Goal: Information Seeking & Learning: Find specific fact

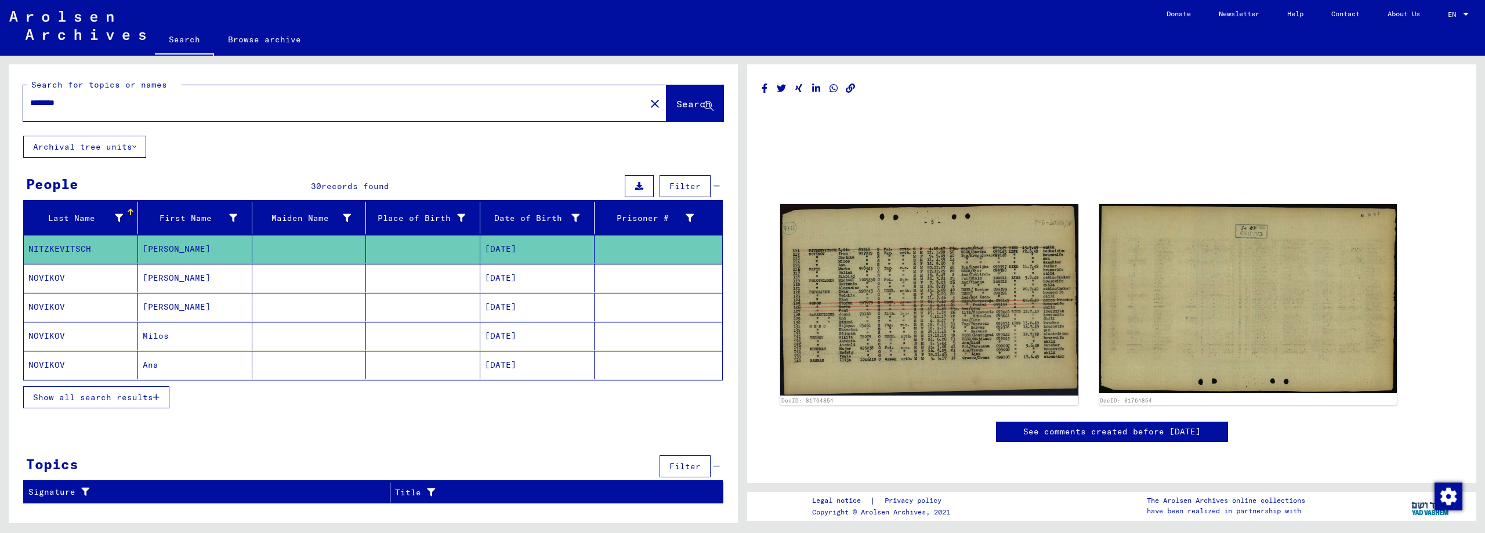
click at [80, 100] on input "********" at bounding box center [334, 103] width 608 height 12
drag, startPoint x: 80, startPoint y: 100, endPoint x: 0, endPoint y: 96, distance: 80.1
click at [0, 96] on div "Search for topics or names ******** close Search Archival tree units People 30 …" at bounding box center [371, 289] width 742 height 467
type input "**********"
click at [676, 102] on span "Search" at bounding box center [693, 104] width 35 height 12
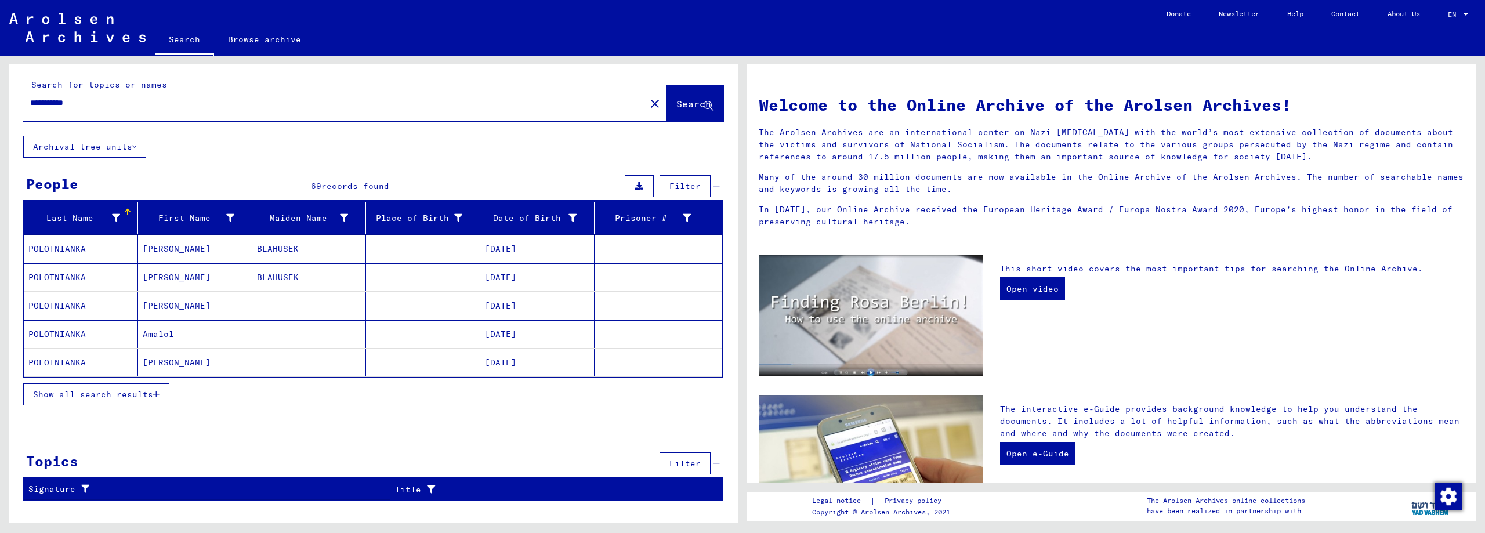
click at [126, 394] on span "Show all search results" at bounding box center [93, 394] width 120 height 10
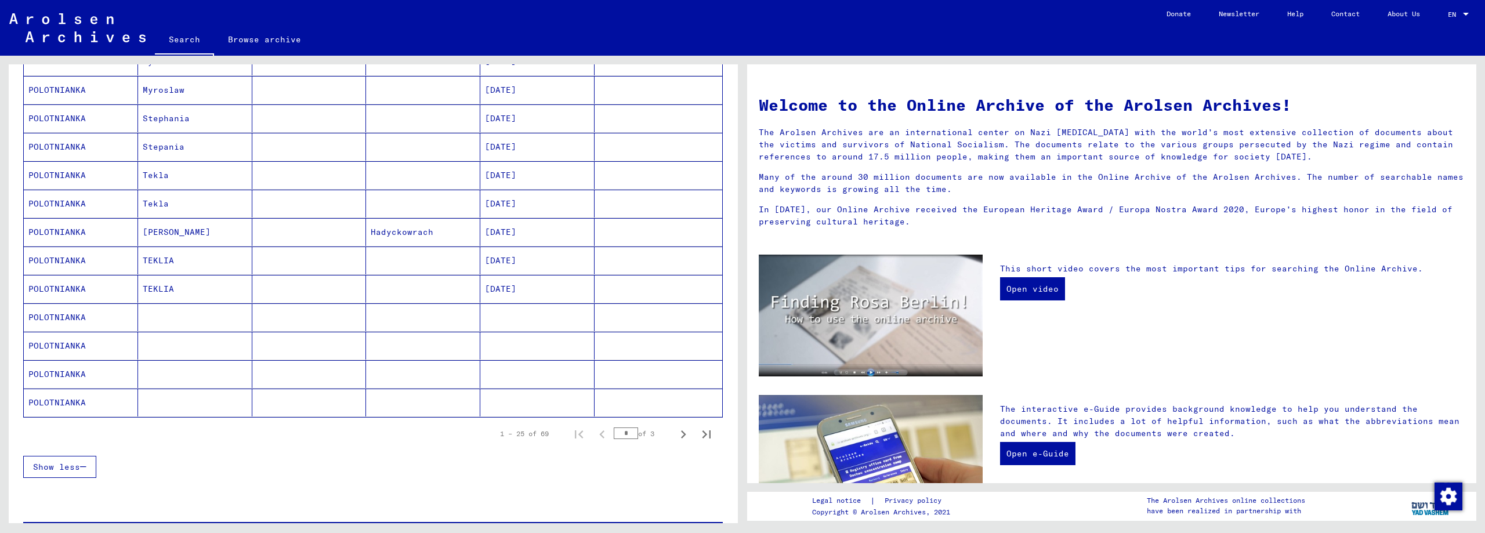
scroll to position [570, 0]
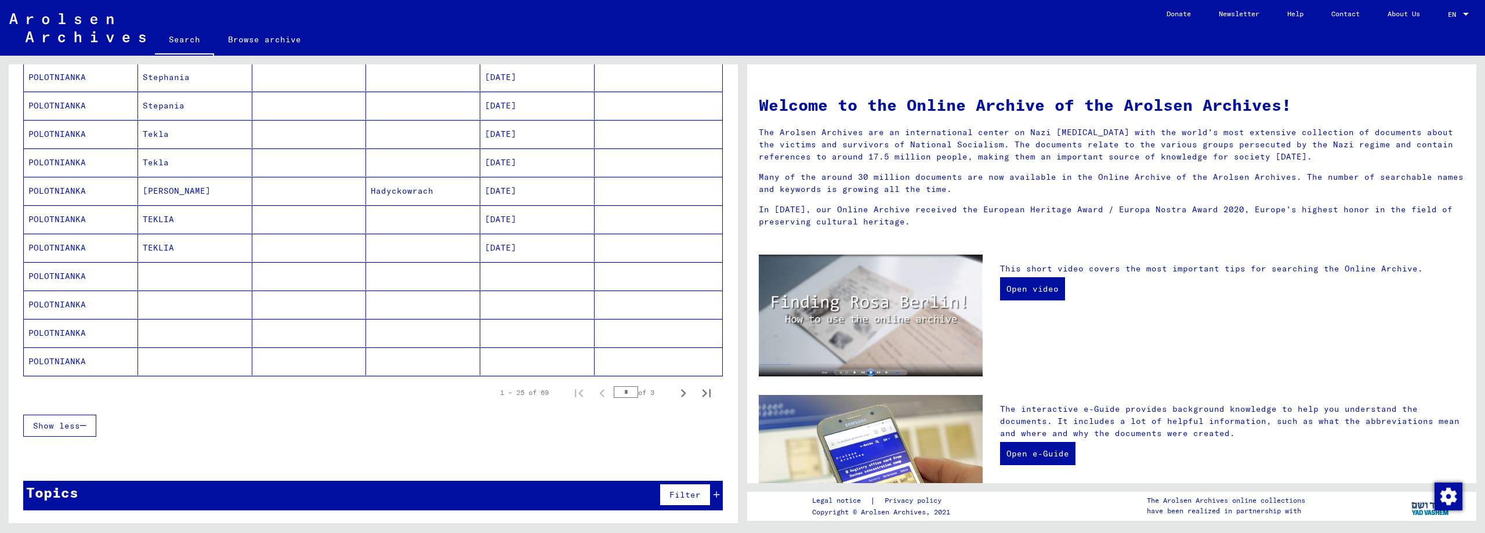
click at [498, 244] on mat-cell "[DATE]" at bounding box center [537, 248] width 114 height 28
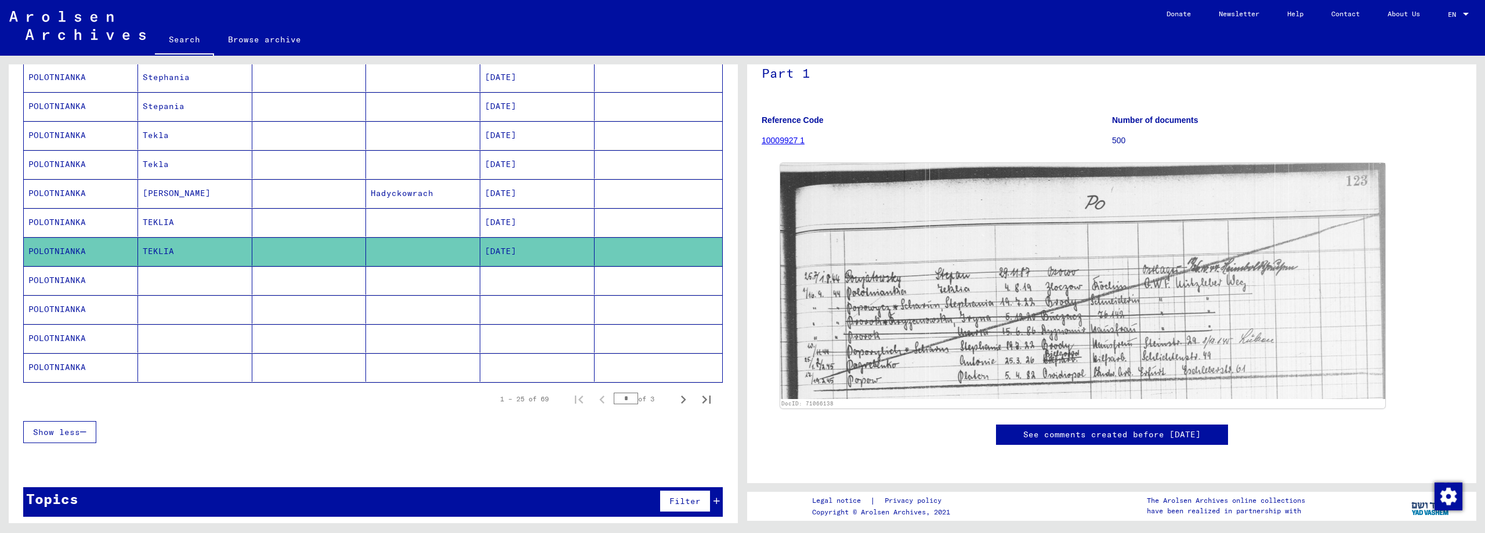
scroll to position [116, 0]
click at [498, 226] on mat-cell "[DATE]" at bounding box center [537, 222] width 114 height 28
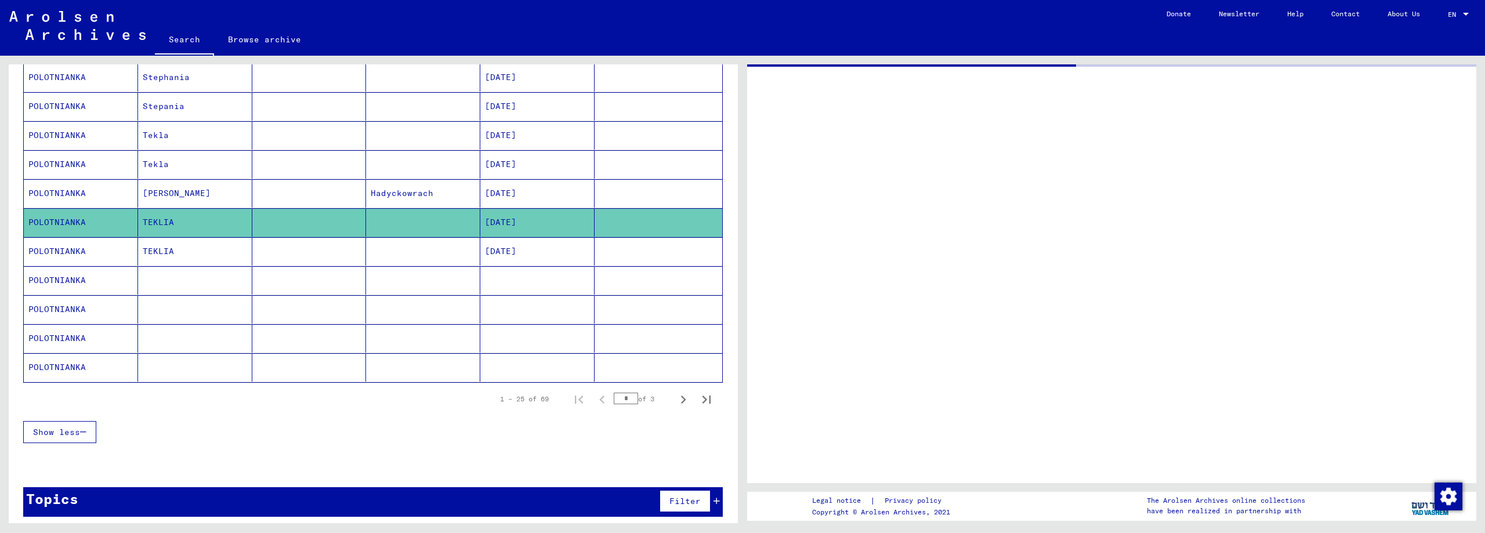
click at [498, 226] on mat-cell "[DATE]" at bounding box center [537, 222] width 114 height 28
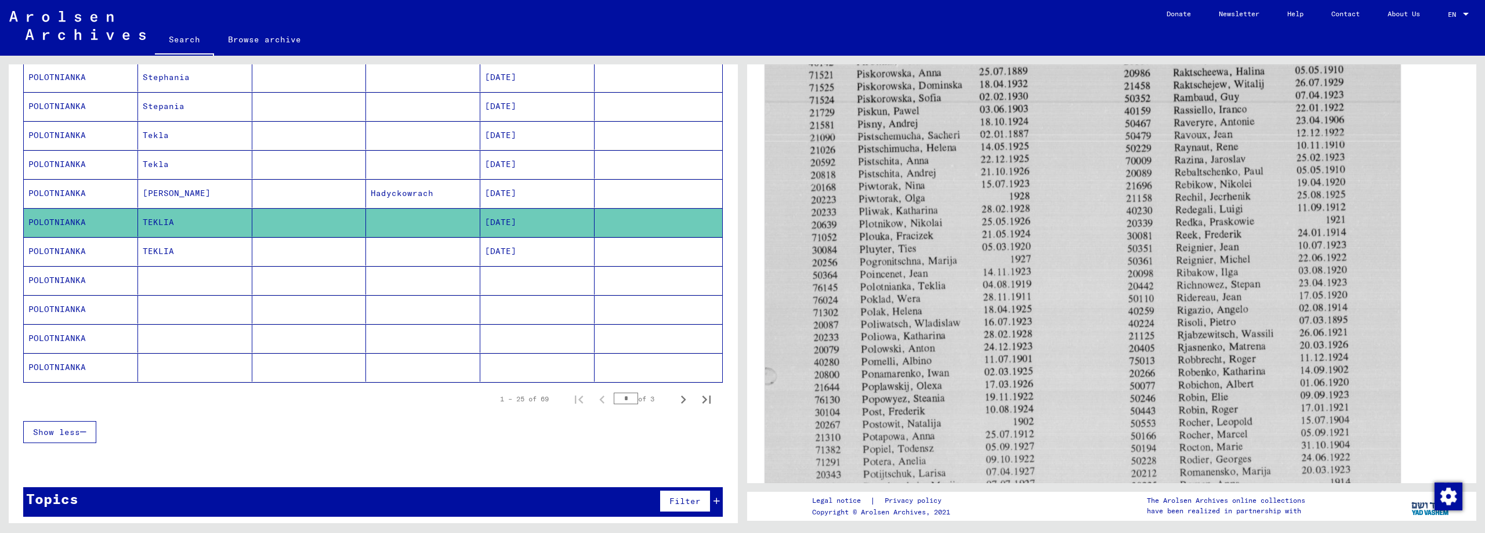
scroll to position [464, 0]
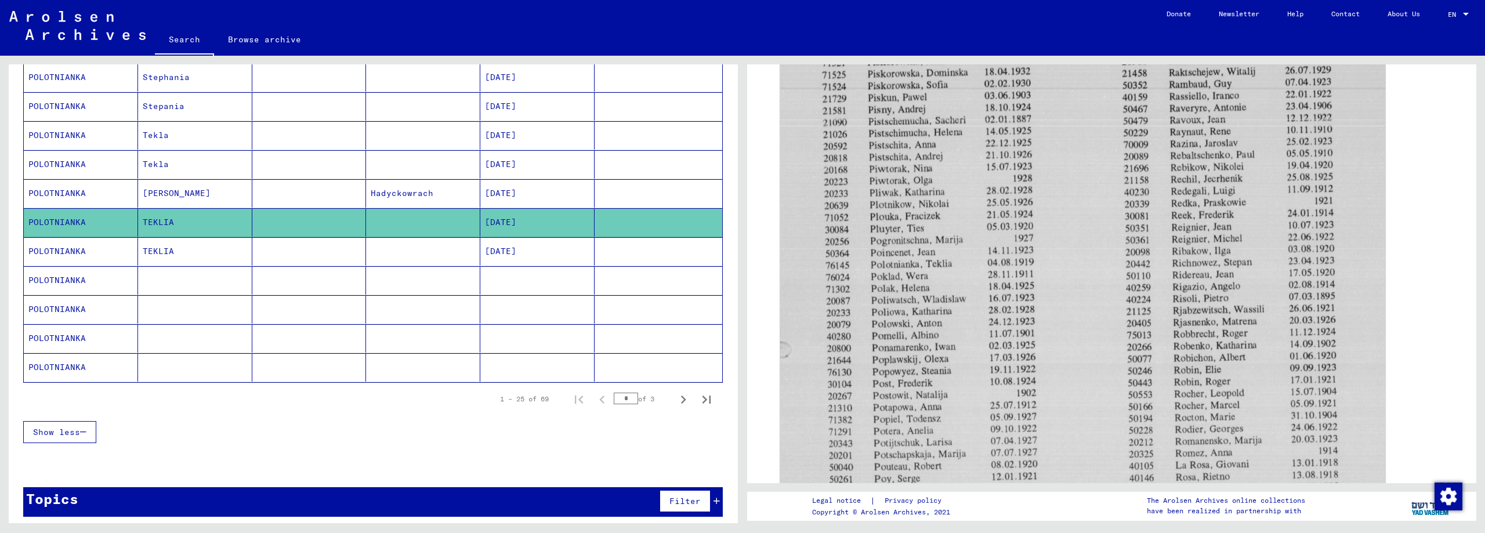
click at [512, 163] on mat-cell "[DATE]" at bounding box center [537, 164] width 114 height 28
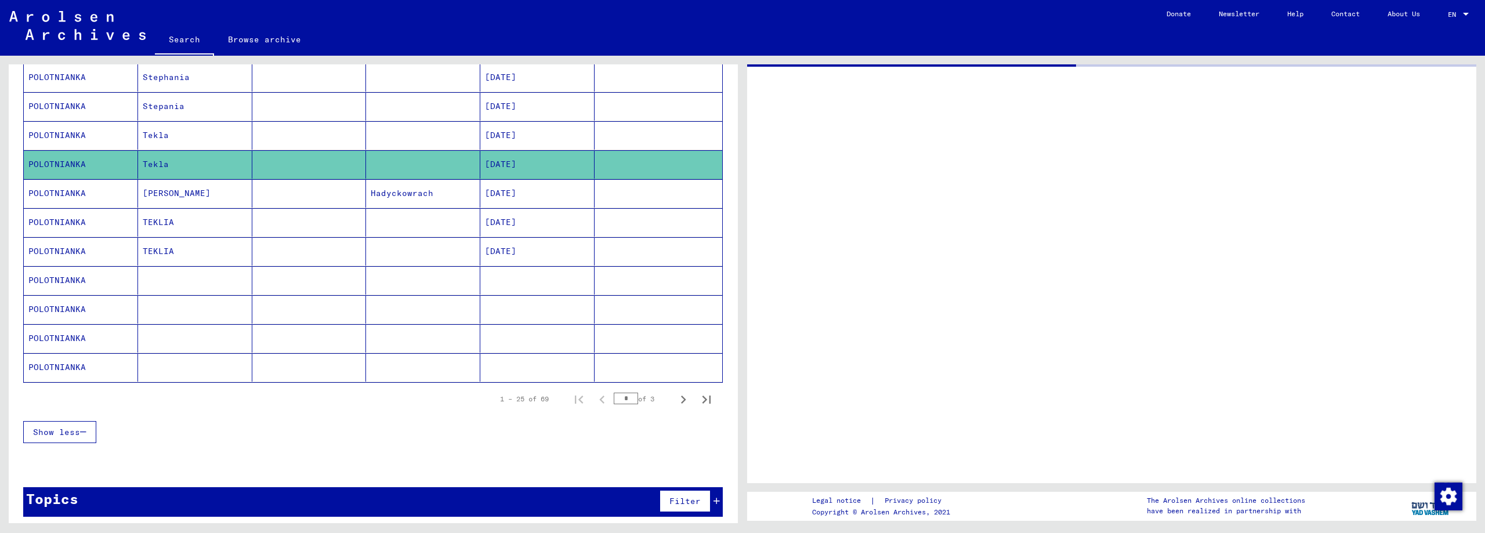
click at [512, 163] on mat-cell "[DATE]" at bounding box center [537, 164] width 114 height 28
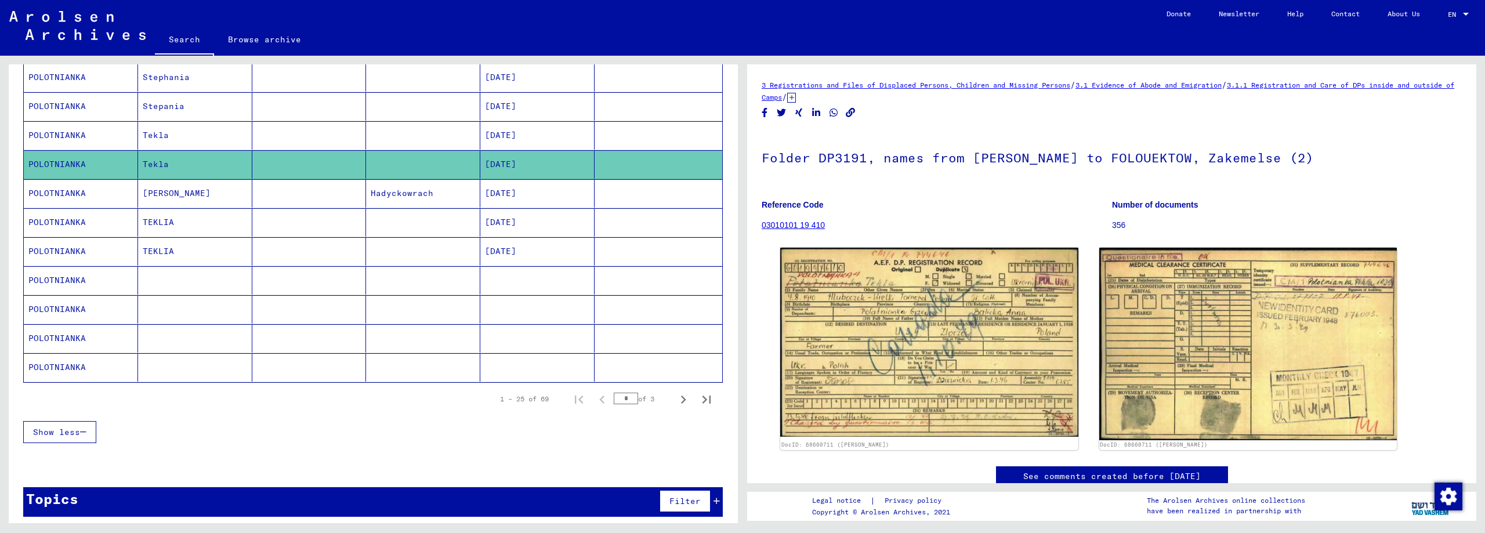
click at [496, 131] on mat-cell "[DATE]" at bounding box center [537, 135] width 114 height 28
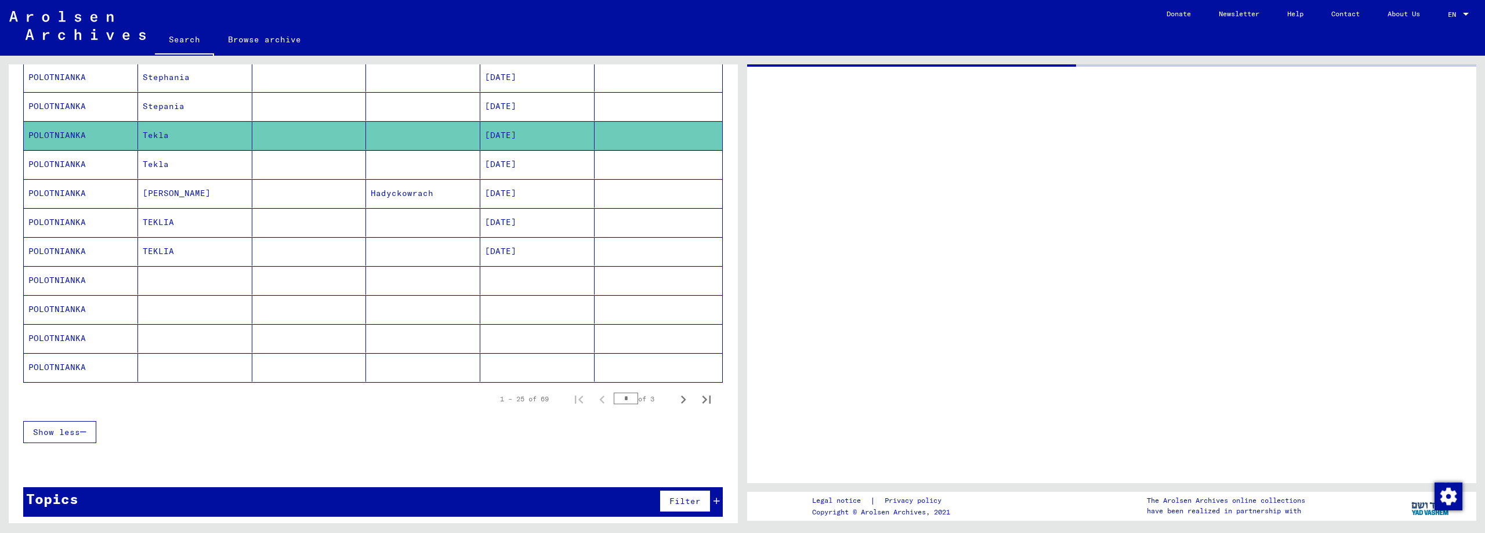
click at [496, 131] on mat-cell "[DATE]" at bounding box center [537, 135] width 114 height 28
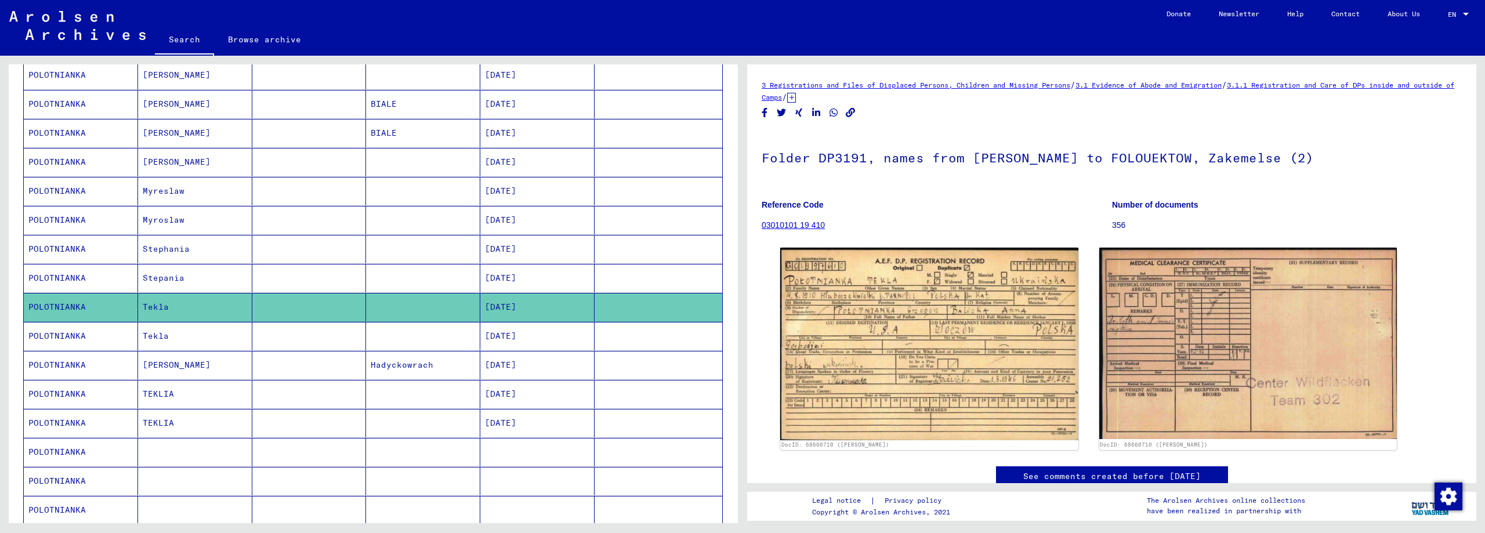
scroll to position [404, 0]
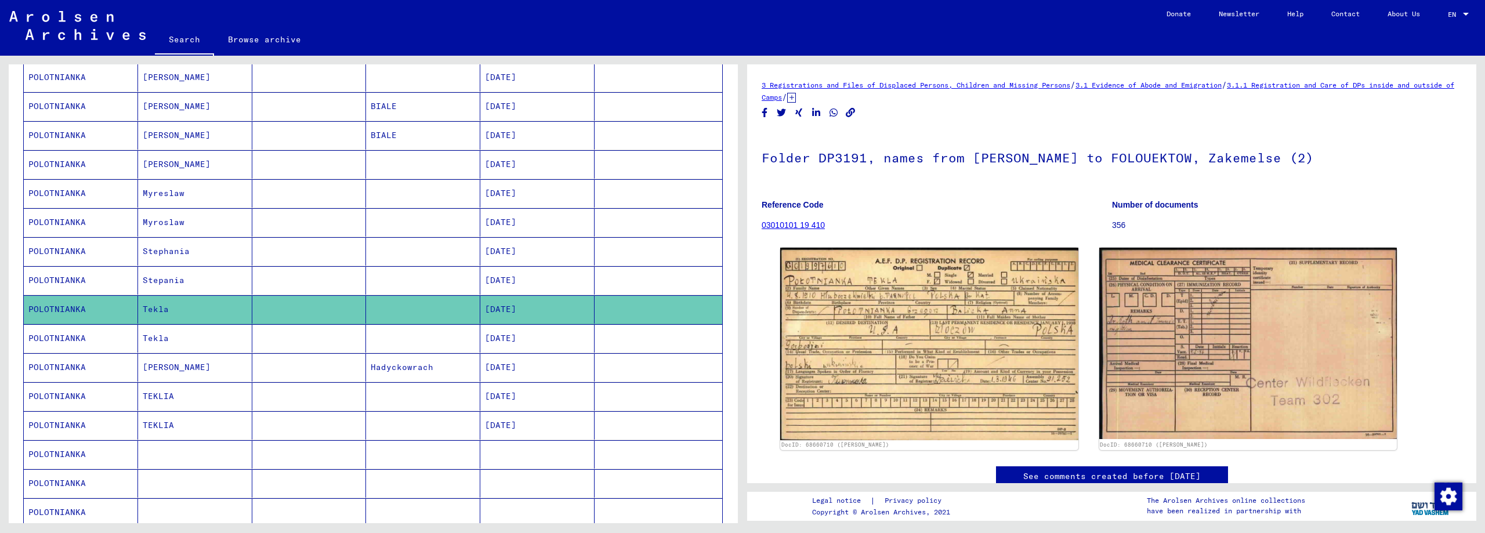
click at [526, 166] on mat-cell "[DATE]" at bounding box center [537, 164] width 114 height 28
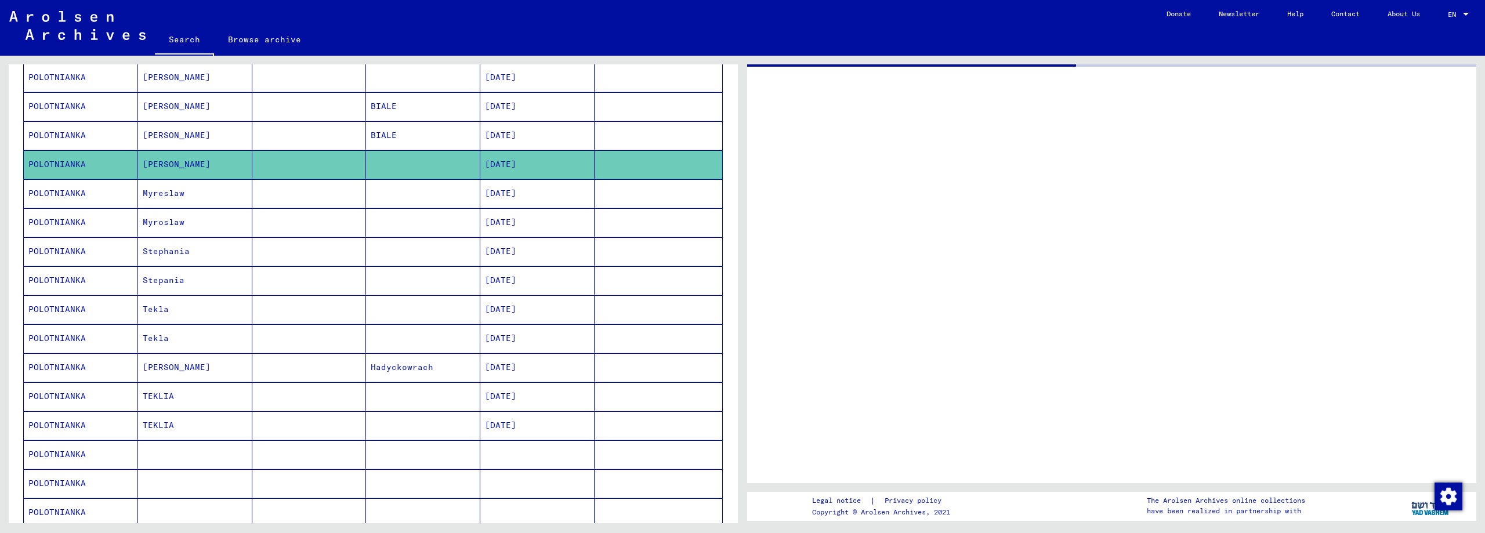
click at [526, 166] on mat-cell "[DATE]" at bounding box center [537, 164] width 114 height 28
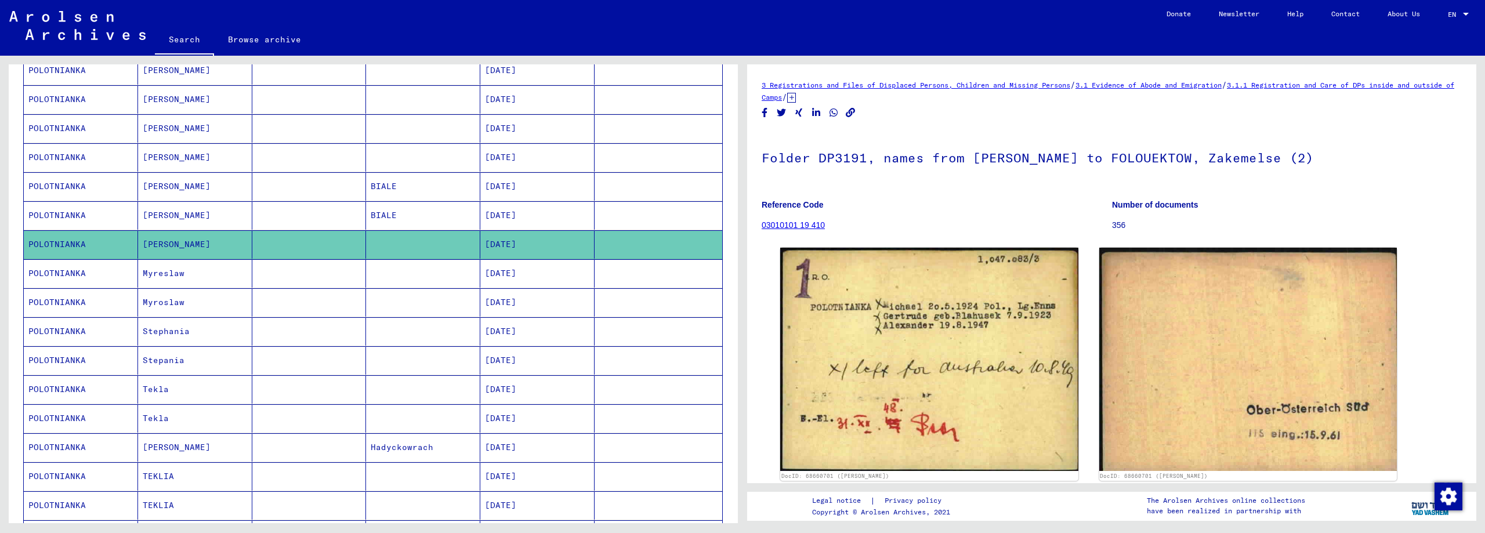
scroll to position [288, 0]
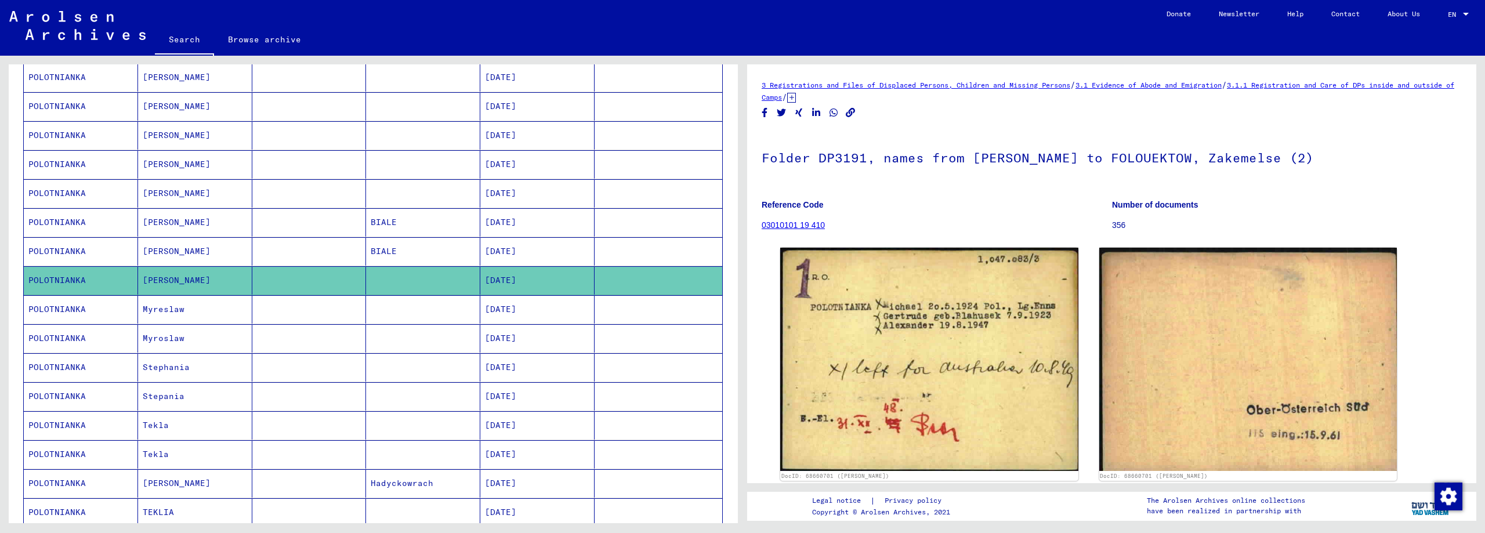
click at [506, 135] on mat-cell "[DATE]" at bounding box center [537, 135] width 114 height 28
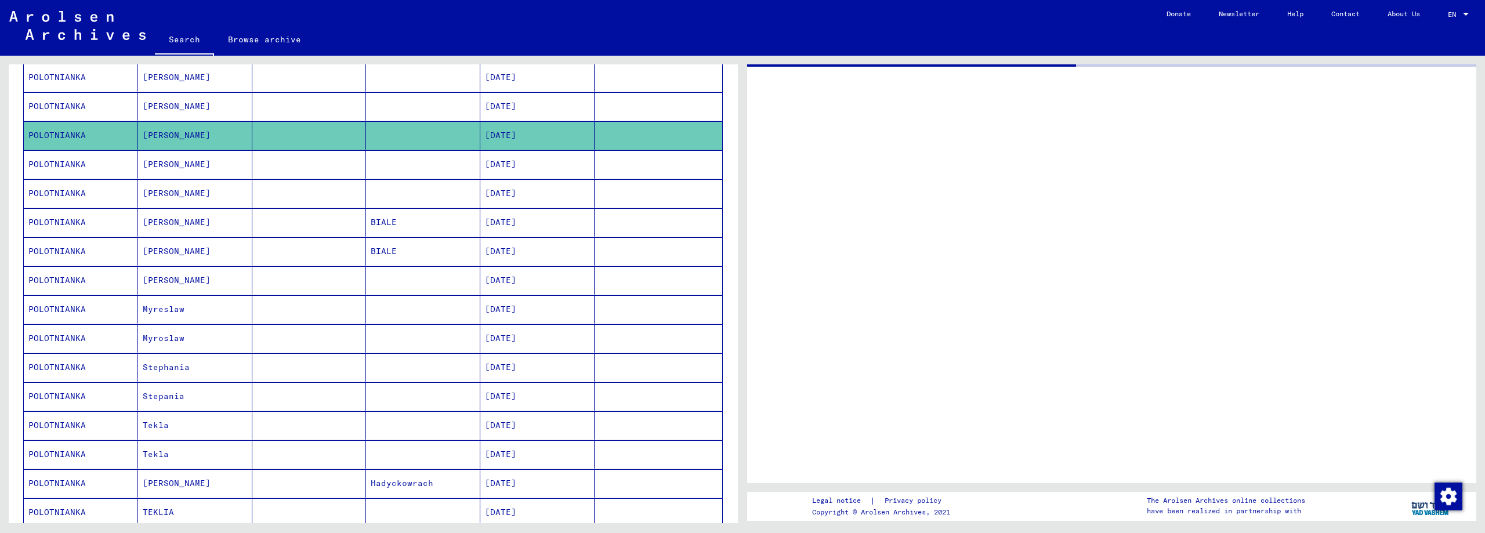
click at [506, 135] on mat-cell "[DATE]" at bounding box center [537, 135] width 114 height 28
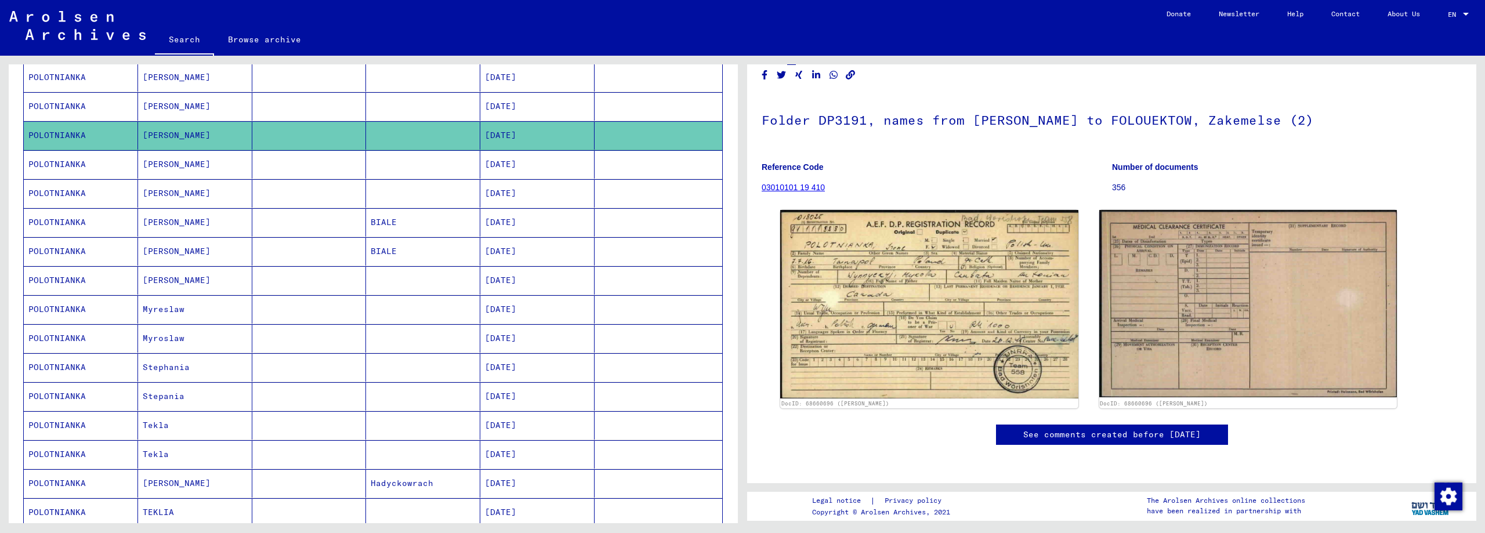
scroll to position [116, 0]
